Goal: Book appointment/travel/reservation

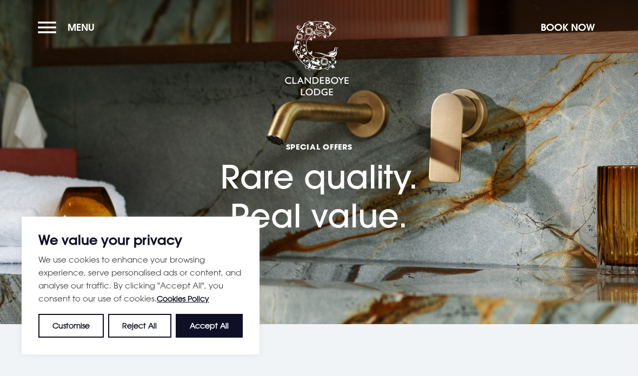
click at [217, 321] on button "Accept All" at bounding box center [209, 326] width 67 height 24
checkbox input "true"
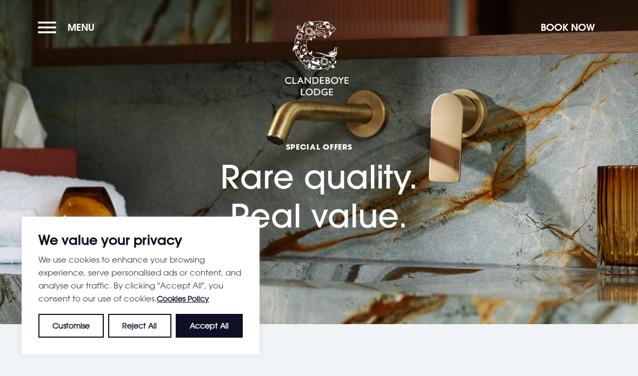
checkbox input "true"
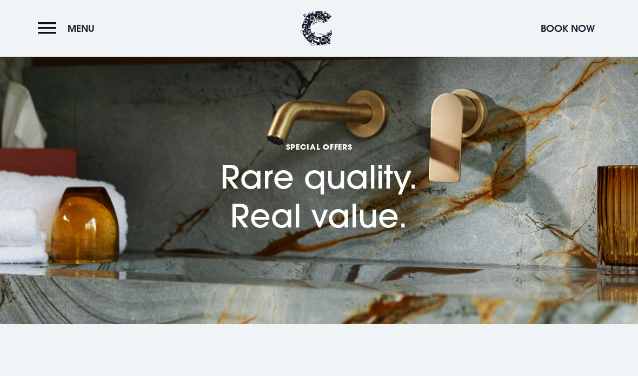
click at [38, 38] on button "Menu" at bounding box center [69, 28] width 62 height 23
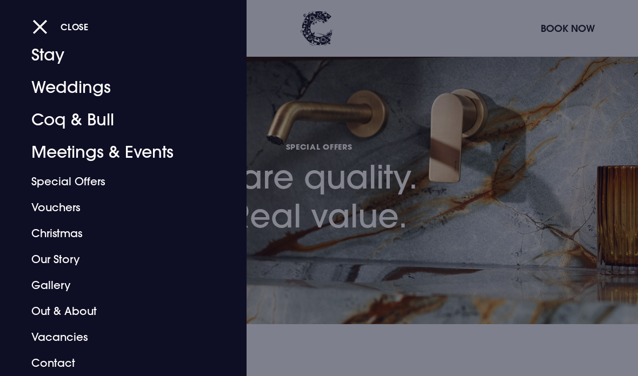
scroll to position [30, 0]
click at [77, 308] on link "Out & About" at bounding box center [115, 312] width 169 height 26
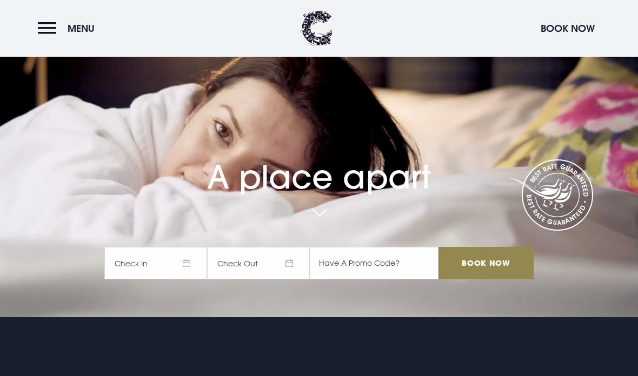
scroll to position [71, 0]
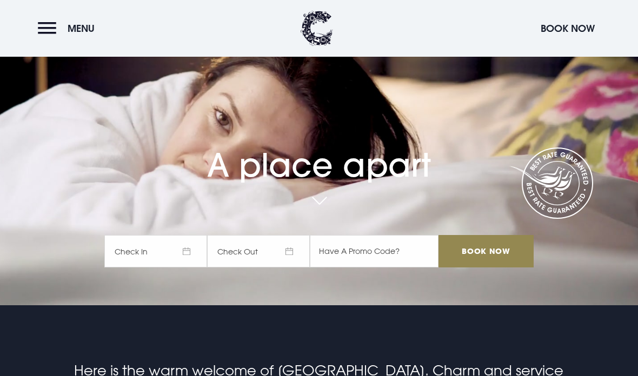
click at [182, 268] on span "Check In" at bounding box center [155, 251] width 103 height 32
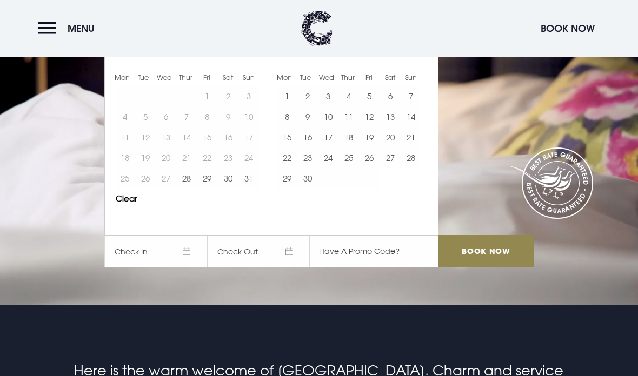
click at [229, 189] on button "30" at bounding box center [228, 178] width 21 height 21
click at [255, 189] on button "31" at bounding box center [248, 178] width 21 height 21
click at [500, 268] on input "Book Now" at bounding box center [486, 251] width 95 height 32
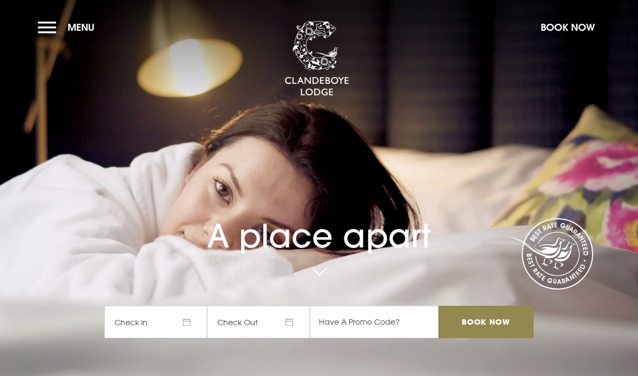
click at [52, 31] on button "Menu" at bounding box center [69, 27] width 62 height 23
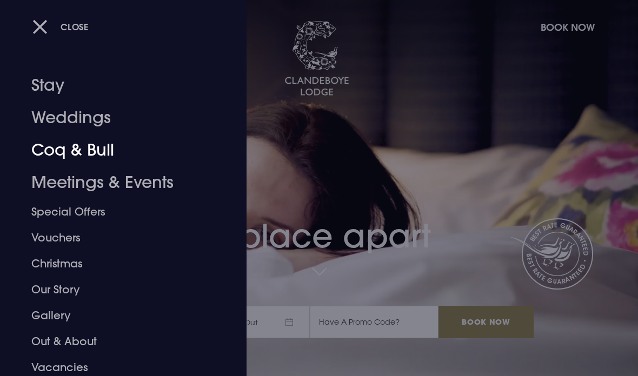
click at [93, 160] on link "Coq & Bull" at bounding box center [115, 150] width 169 height 32
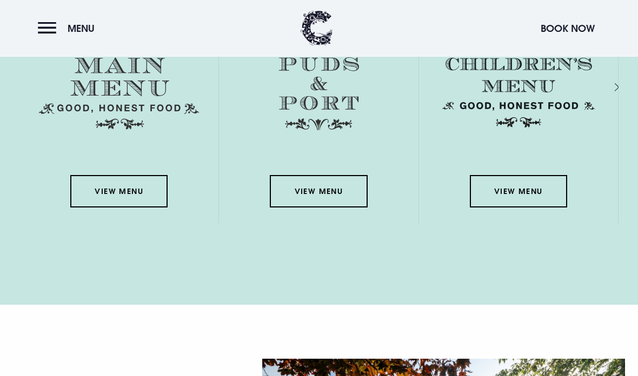
scroll to position [1589, 0]
click at [111, 208] on link "View Menu" at bounding box center [118, 191] width 97 height 32
